Goal: Task Accomplishment & Management: Use online tool/utility

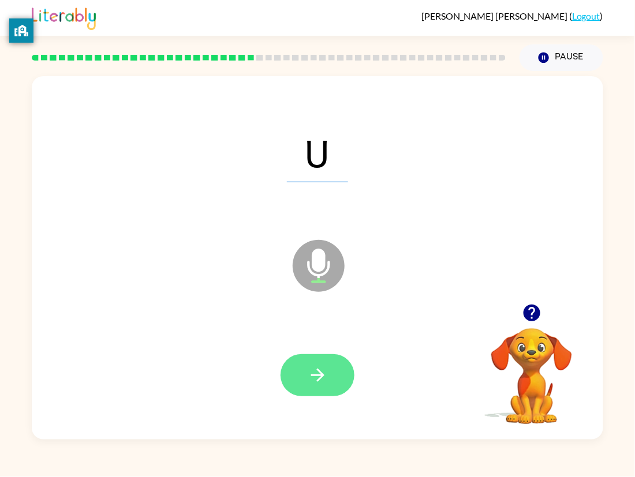
click at [334, 357] on button "button" at bounding box center [317, 375] width 74 height 42
click at [319, 372] on icon "button" at bounding box center [316, 375] width 13 height 13
click at [316, 377] on icon "button" at bounding box center [318, 375] width 20 height 20
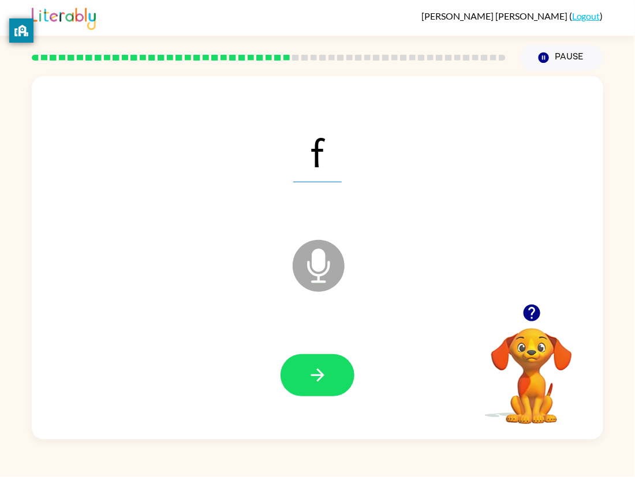
click at [316, 377] on icon "button" at bounding box center [318, 375] width 20 height 20
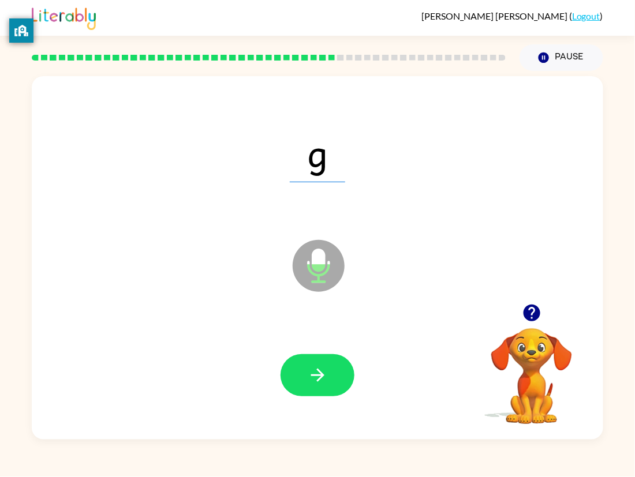
click at [316, 377] on icon "button" at bounding box center [318, 375] width 20 height 20
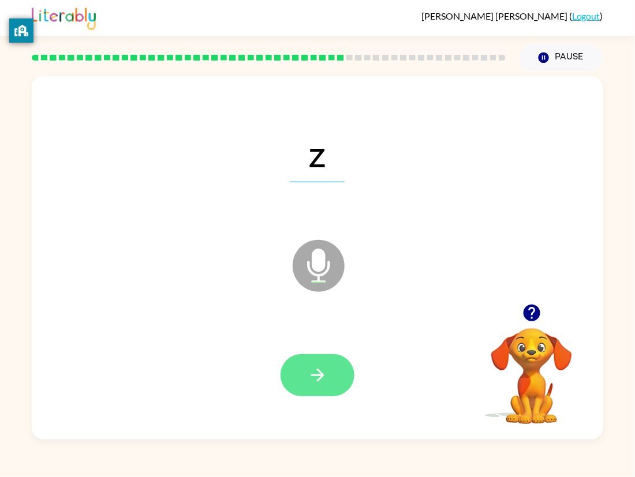
click at [310, 378] on icon "button" at bounding box center [318, 375] width 20 height 20
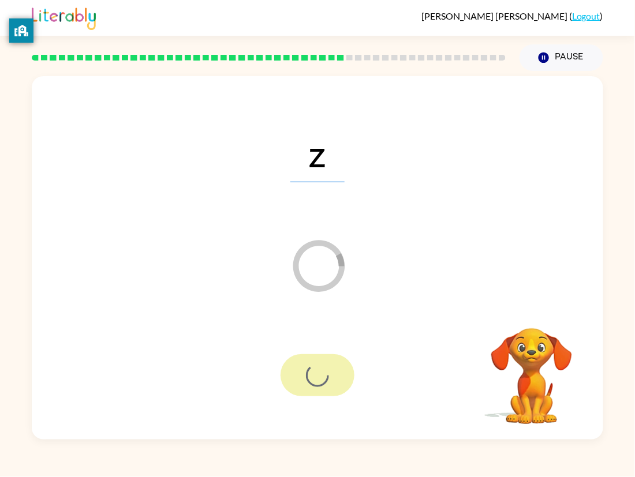
click at [310, 378] on div at bounding box center [317, 375] width 74 height 42
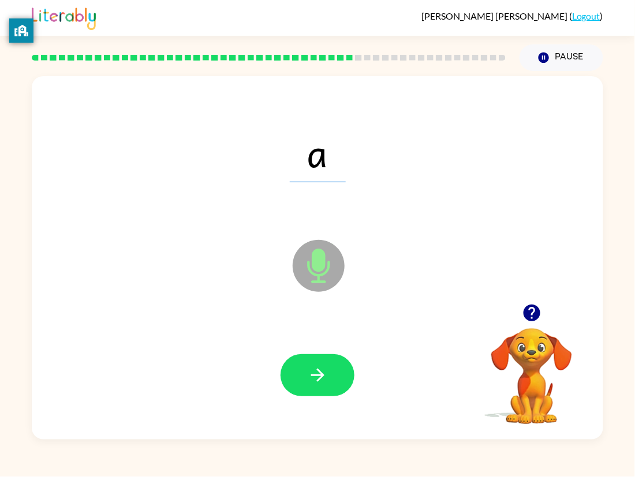
click at [319, 376] on icon "button" at bounding box center [316, 375] width 13 height 13
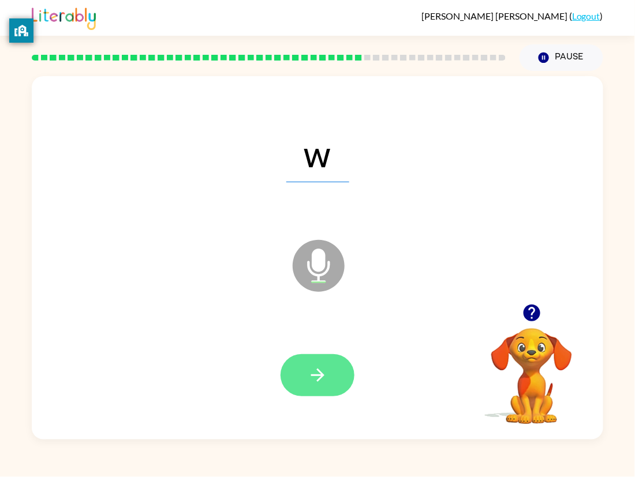
click at [319, 376] on icon "button" at bounding box center [316, 375] width 13 height 13
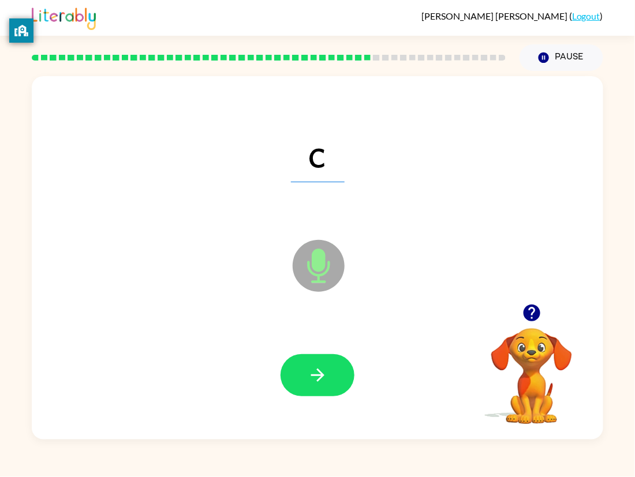
click at [319, 376] on icon "button" at bounding box center [316, 375] width 13 height 13
